Goal: Task Accomplishment & Management: Use online tool/utility

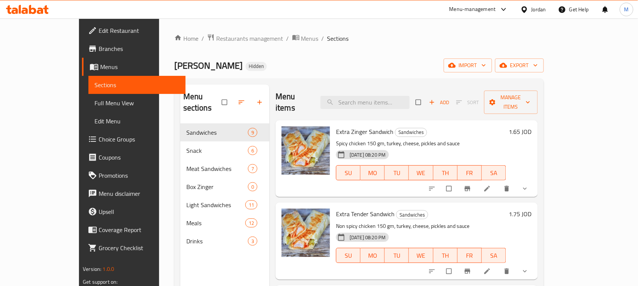
click at [536, 6] on div "Jordan" at bounding box center [538, 9] width 15 height 8
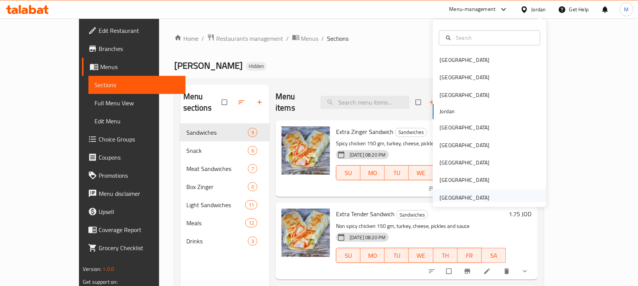
click at [478, 199] on div "United Arab Emirates" at bounding box center [465, 198] width 50 height 8
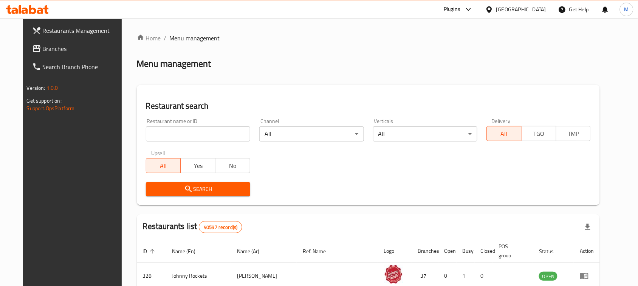
click at [54, 46] on span "Branches" at bounding box center [83, 48] width 81 height 9
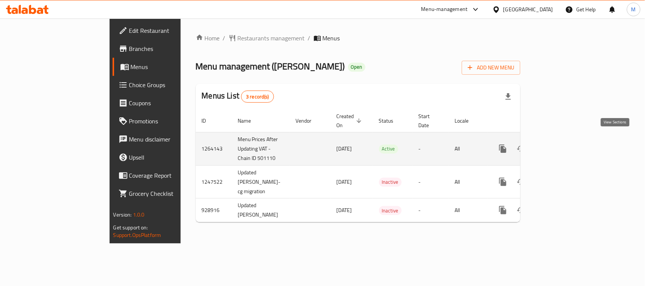
click at [566, 140] on link "enhanced table" at bounding box center [557, 149] width 18 height 18
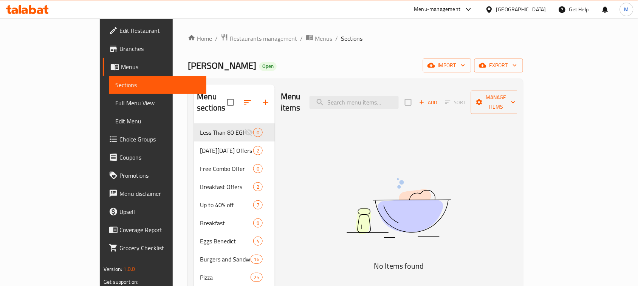
click at [521, 104] on button "Manage items" at bounding box center [496, 102] width 51 height 23
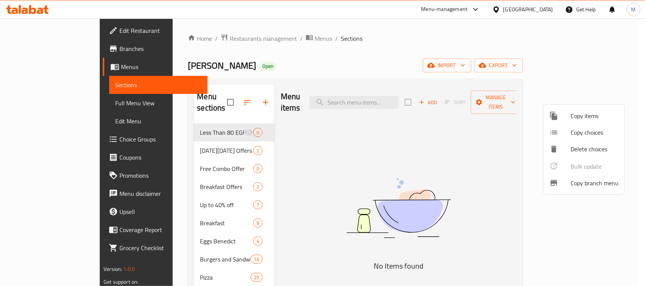
click at [595, 114] on span "Copy items" at bounding box center [595, 115] width 48 height 9
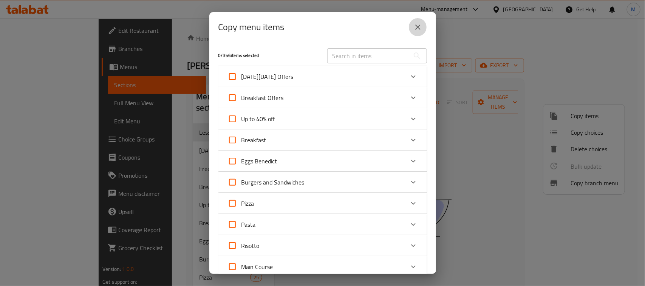
click at [418, 26] on icon "close" at bounding box center [417, 27] width 9 height 9
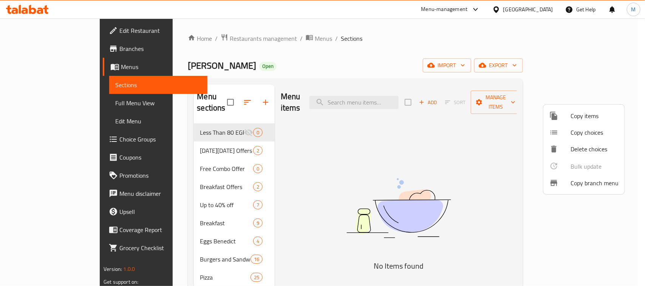
click at [596, 185] on span "Copy branch menu" at bounding box center [595, 183] width 48 height 9
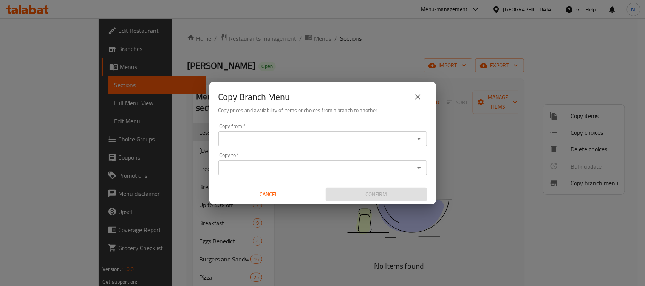
click at [388, 131] on div "Copy from *" at bounding box center [322, 138] width 209 height 15
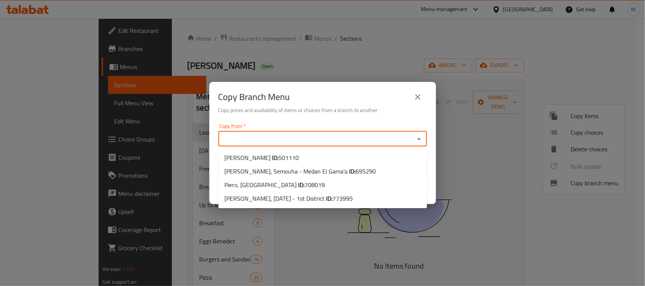
click at [410, 136] on input "Copy from   *" at bounding box center [317, 139] width 192 height 11
click at [305, 184] on span "708019" at bounding box center [315, 184] width 20 height 11
type input "Piero, [GEOGRAPHIC_DATA]"
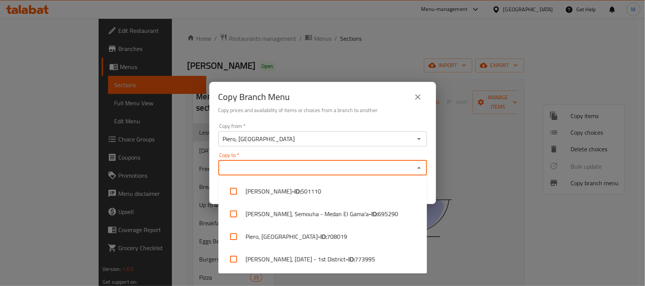
click at [328, 164] on input "Copy to   *" at bounding box center [317, 168] width 192 height 11
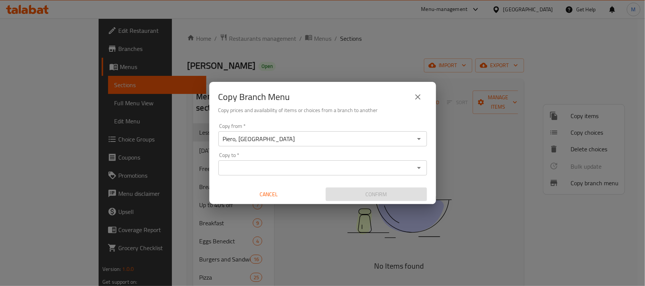
click at [332, 118] on div "Copy Branch Menu Copy prices and availability of items or choices from a branch…" at bounding box center [322, 101] width 227 height 39
click at [428, 92] on div "Copy Branch Menu Copy prices and availability of items or choices from a branch…" at bounding box center [322, 101] width 227 height 39
click at [418, 96] on icon "close" at bounding box center [417, 97] width 9 height 9
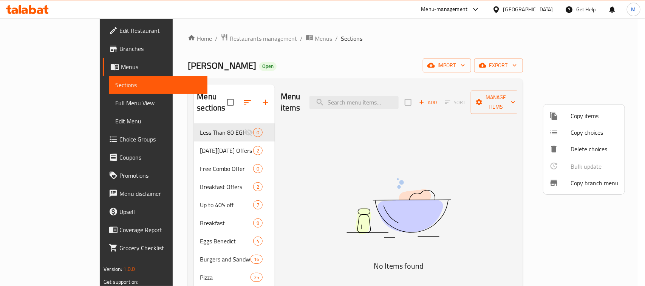
click at [70, 62] on div at bounding box center [322, 143] width 645 height 286
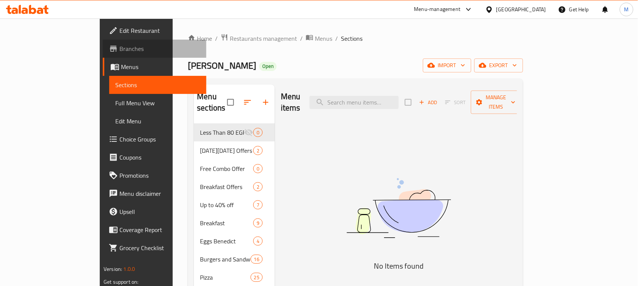
click at [119, 46] on span "Branches" at bounding box center [159, 48] width 81 height 9
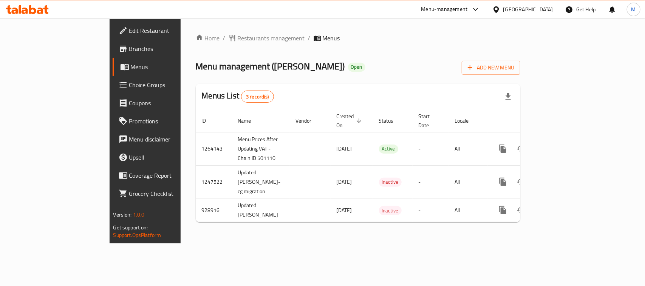
click at [354, 235] on div "Home / Restaurants management / Menus Menu management ( Piero ) Open Add New Me…" at bounding box center [358, 131] width 355 height 225
click at [536, 234] on div "Home / Restaurants management / Menus Menu management ( Piero ) Open Add New Me…" at bounding box center [358, 131] width 355 height 225
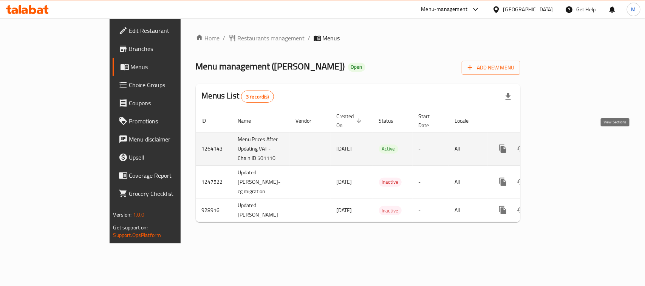
click at [566, 140] on link "enhanced table" at bounding box center [557, 149] width 18 height 18
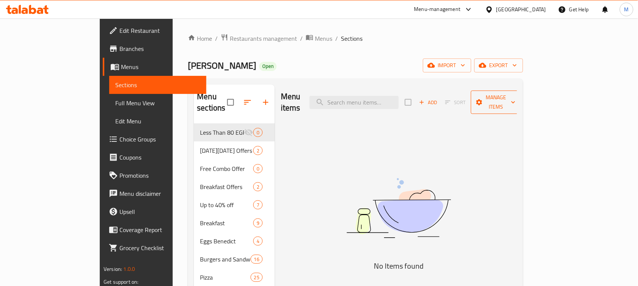
click at [515, 94] on span "Manage items" at bounding box center [496, 102] width 39 height 19
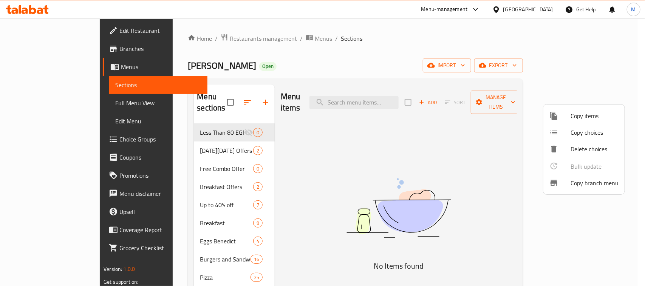
click at [588, 180] on span "Copy branch menu" at bounding box center [595, 183] width 48 height 9
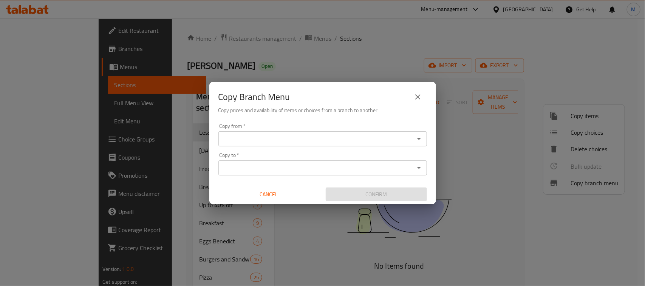
click at [303, 129] on div "Copy from   * Copy from *" at bounding box center [322, 135] width 209 height 23
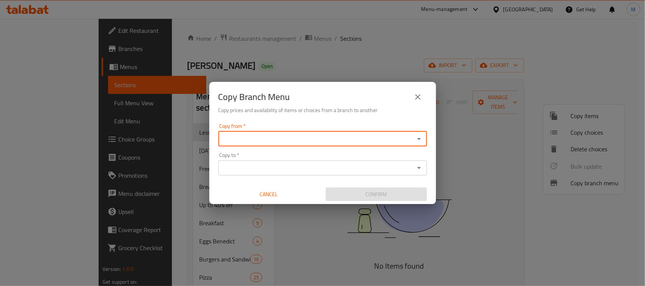
click at [303, 133] on div "Copy from *" at bounding box center [322, 138] width 209 height 15
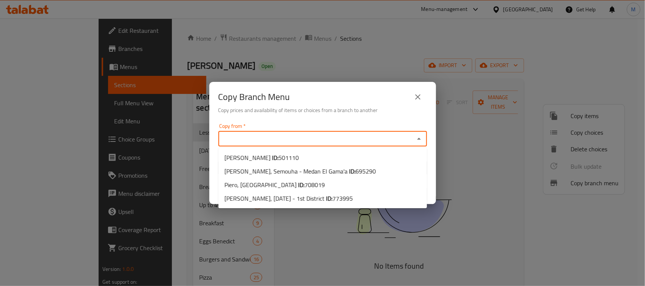
click at [396, 135] on input "Copy from   *" at bounding box center [317, 139] width 192 height 11
click at [349, 173] on b "ID:" at bounding box center [352, 171] width 6 height 11
type input "[PERSON_NAME], Semouha - Medan El Gama'a"
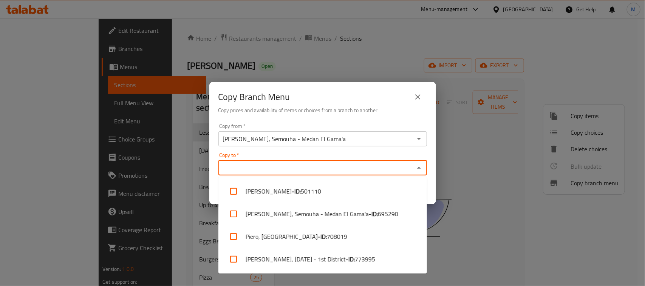
click at [337, 165] on input "Copy to   *" at bounding box center [317, 168] width 192 height 11
click at [316, 260] on li "[PERSON_NAME], [DATE] - 1st District - ID: 773995" at bounding box center [322, 259] width 209 height 23
checkbox input "true"
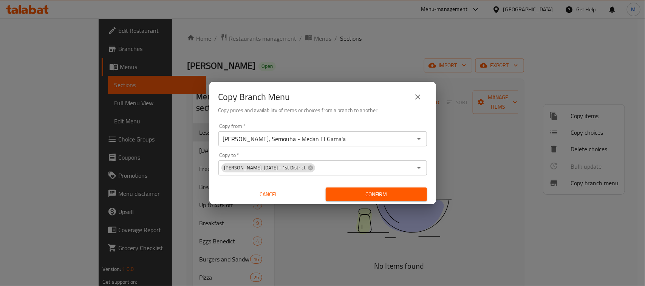
click at [359, 121] on div "Copy from   * Piero, Semouha - Medan El Gama'a Copy from * Copy to   * Piero, 6…" at bounding box center [322, 163] width 227 height 84
click at [368, 192] on span "Confirm" at bounding box center [376, 194] width 89 height 9
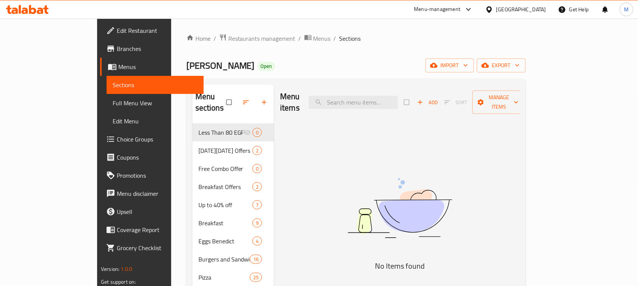
click at [520, 99] on icon "button" at bounding box center [516, 103] width 8 height 8
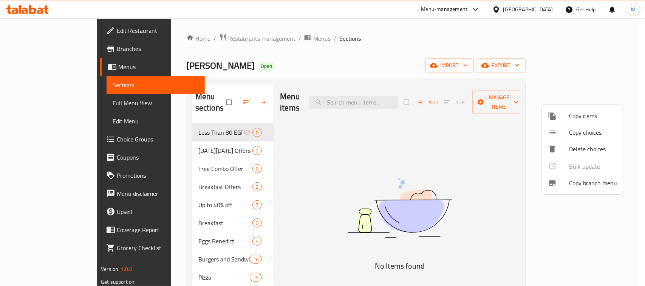
click at [577, 184] on span "Copy branch menu" at bounding box center [593, 183] width 48 height 9
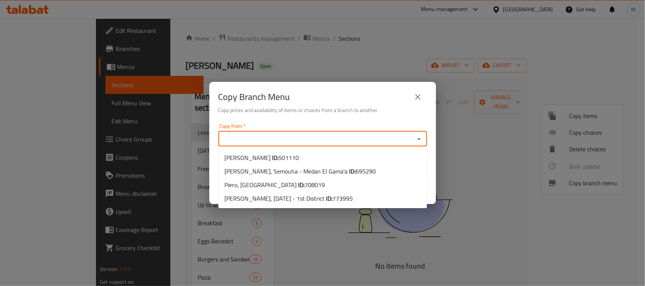
click at [276, 141] on input "Copy from   *" at bounding box center [317, 139] width 192 height 11
click at [303, 169] on span "[PERSON_NAME], Semouha - Medan El Gama'a ID: 695290" at bounding box center [300, 171] width 152 height 9
type input "[PERSON_NAME], Semouha - Medan El Gama'a"
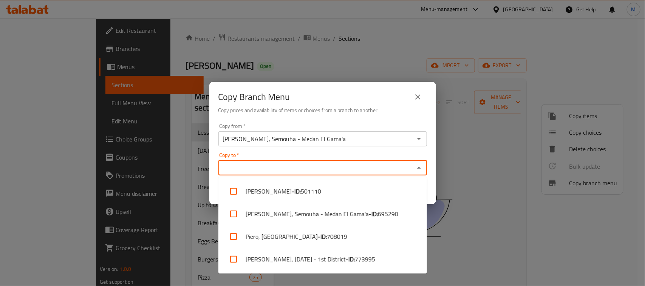
click at [308, 164] on input "Copy to   *" at bounding box center [317, 168] width 192 height 11
click at [305, 264] on li "[PERSON_NAME], [DATE] - 1st District - ID: 773995" at bounding box center [322, 259] width 209 height 23
checkbox input "true"
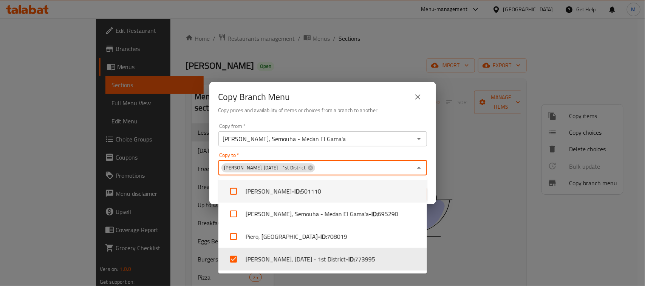
click at [351, 124] on div "Copy from   * [PERSON_NAME], Semouha - Medan El Gama'a Copy from *" at bounding box center [322, 135] width 209 height 23
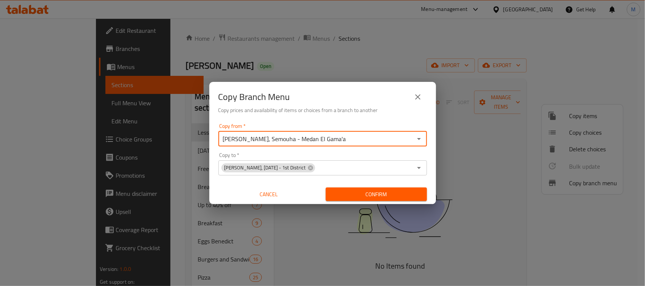
click at [378, 193] on span "Confirm" at bounding box center [376, 194] width 89 height 9
